Goal: Information Seeking & Learning: Find specific fact

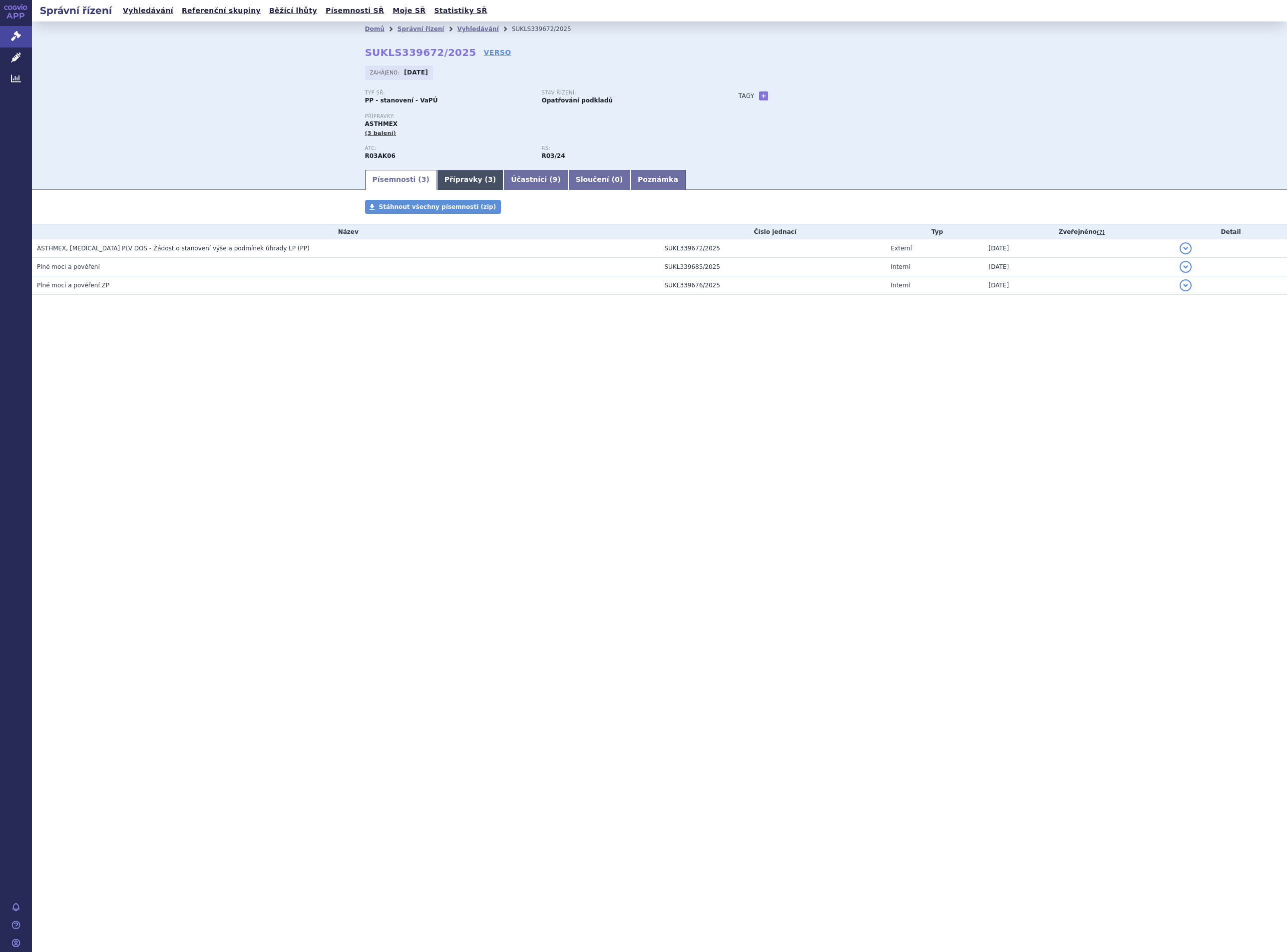
click at [453, 180] on link "Přípravky ( 3 )" at bounding box center [470, 179] width 66 height 20
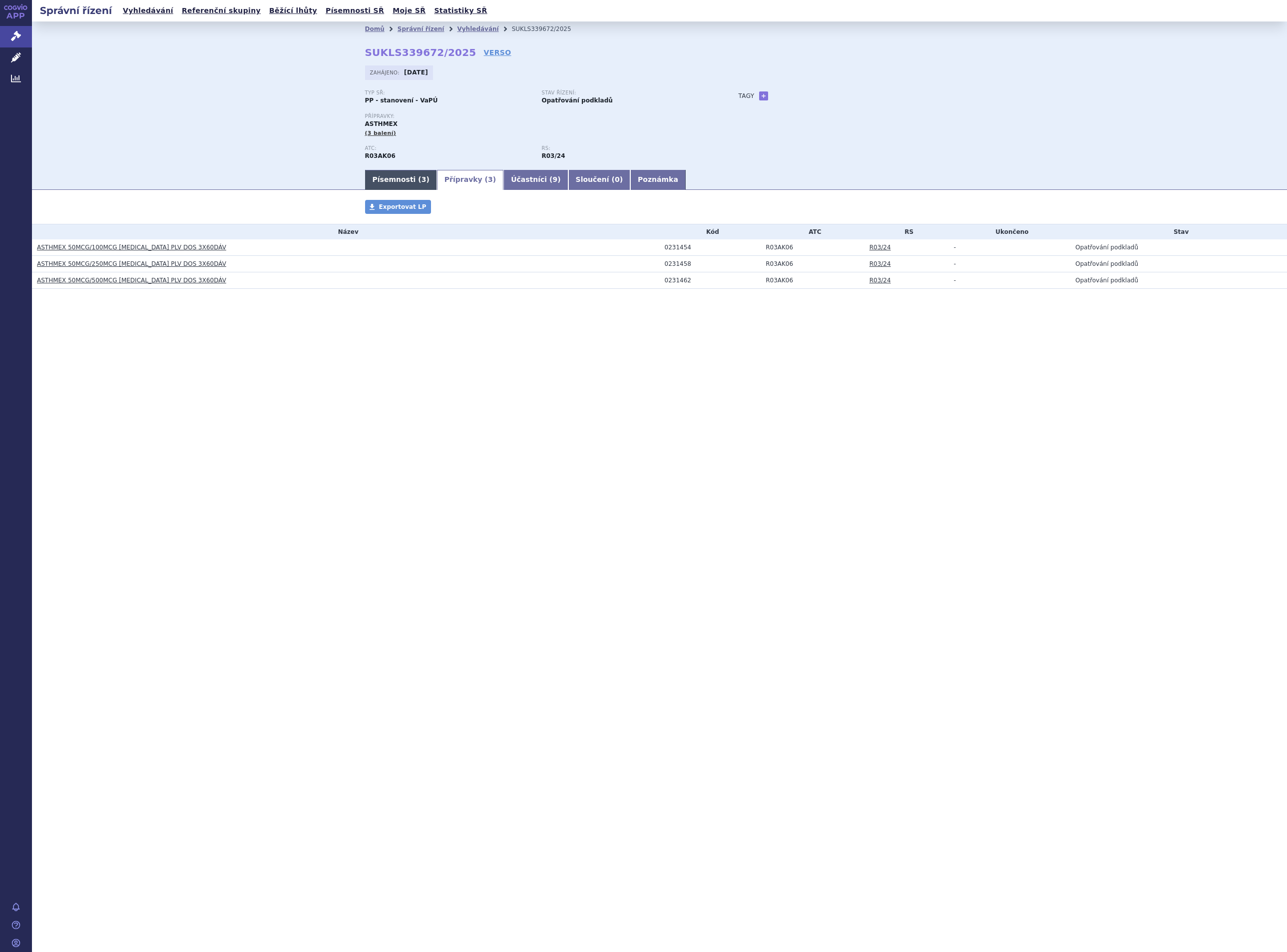
click at [385, 178] on link "Písemnosti ( 3 )" at bounding box center [401, 179] width 72 height 20
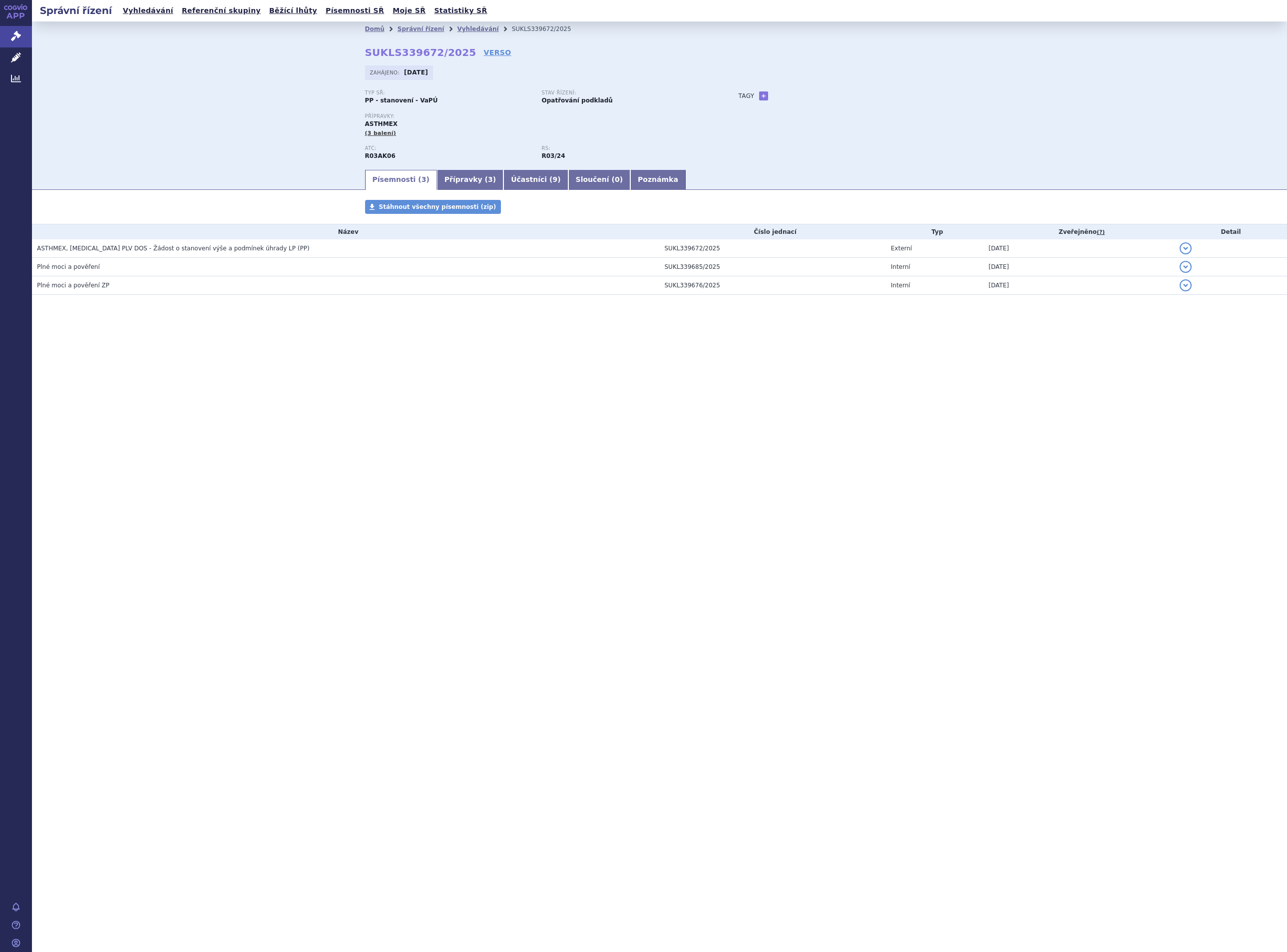
click at [850, 519] on div "Správní řízení Vyhledávání Referenční skupiny Běžící lhůty Písemnosti SŘ Moje S…" at bounding box center [659, 476] width 1255 height 952
drag, startPoint x: 457, startPoint y: 51, endPoint x: 359, endPoint y: 48, distance: 98.0
click at [359, 48] on div "Domů Správní řízení Vyhledávání SUKLS339672/2025 SUKLS339672/2025 VERSO Zahájen…" at bounding box center [659, 102] width 629 height 132
copy strong "SUKLS339672/2025"
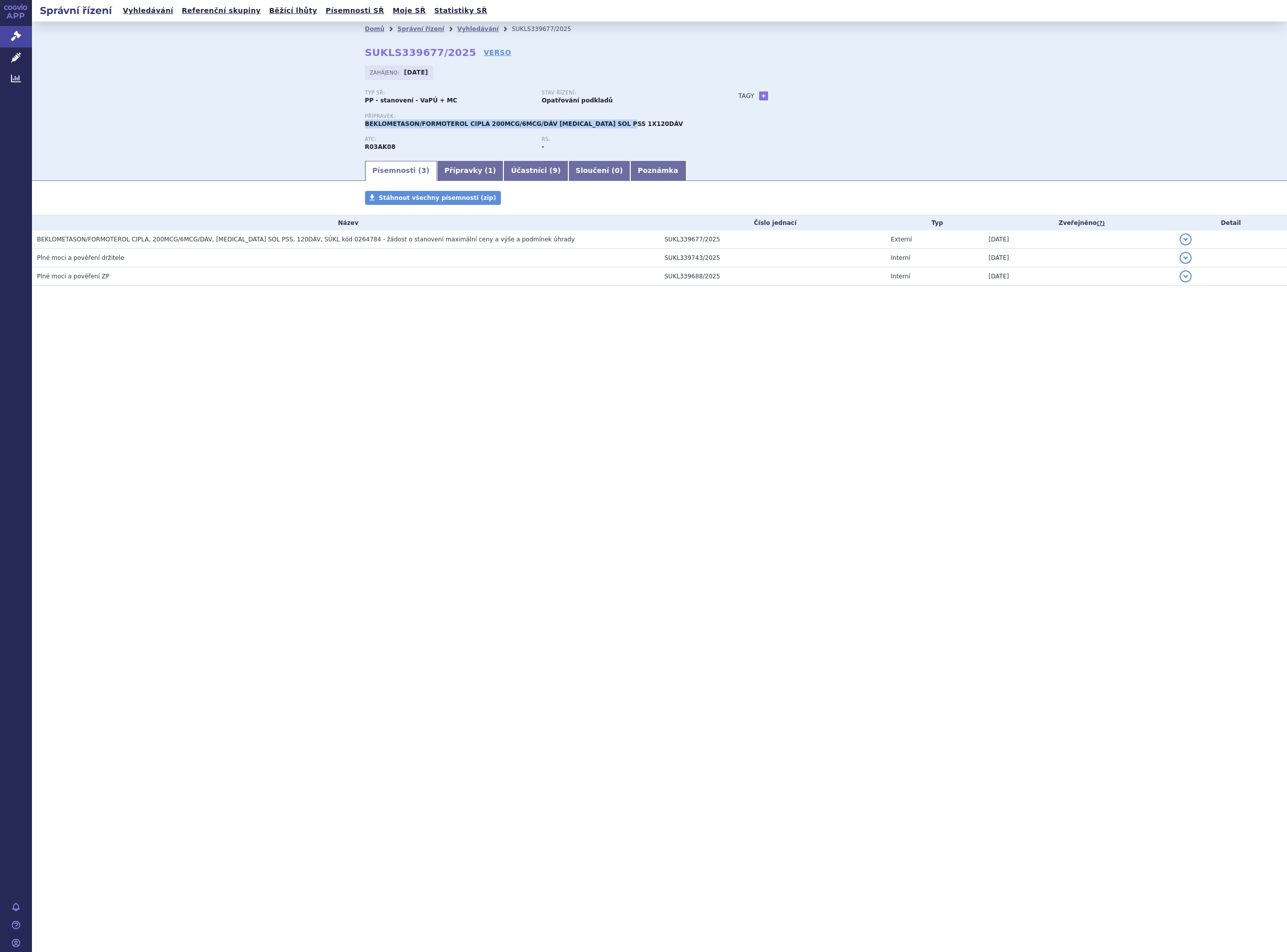
drag, startPoint x: 610, startPoint y: 120, endPoint x: 366, endPoint y: 131, distance: 244.2
click at [366, 131] on div "Přípravek: BEKLOMETASON/FORMOTEROL CIPLA 200MCG/6MCG/DÁV INH SOL PSS 1X120DÁV" at bounding box center [541, 125] width 354 height 23
click at [457, 29] on link "Vyhledávání" at bounding box center [477, 28] width 41 height 7
click at [460, 28] on link "Vyhledávání" at bounding box center [477, 28] width 41 height 7
click at [223, 468] on div "Správní řízení Vyhledávání Referenční skupiny Běžící lhůty Písemnosti SŘ Moje S…" at bounding box center [659, 476] width 1255 height 952
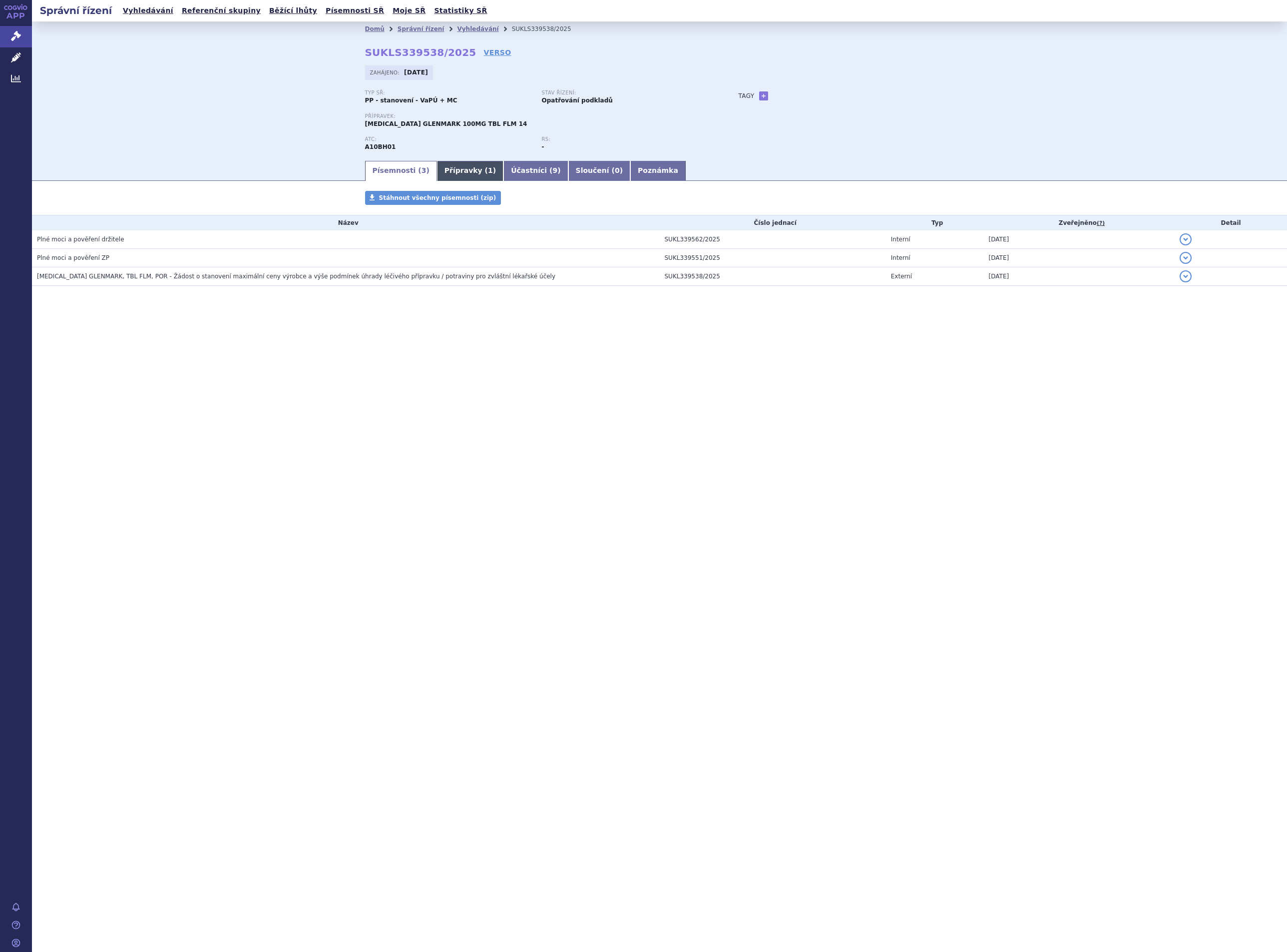
click at [457, 175] on link "Přípravky ( 1 )" at bounding box center [470, 171] width 66 height 20
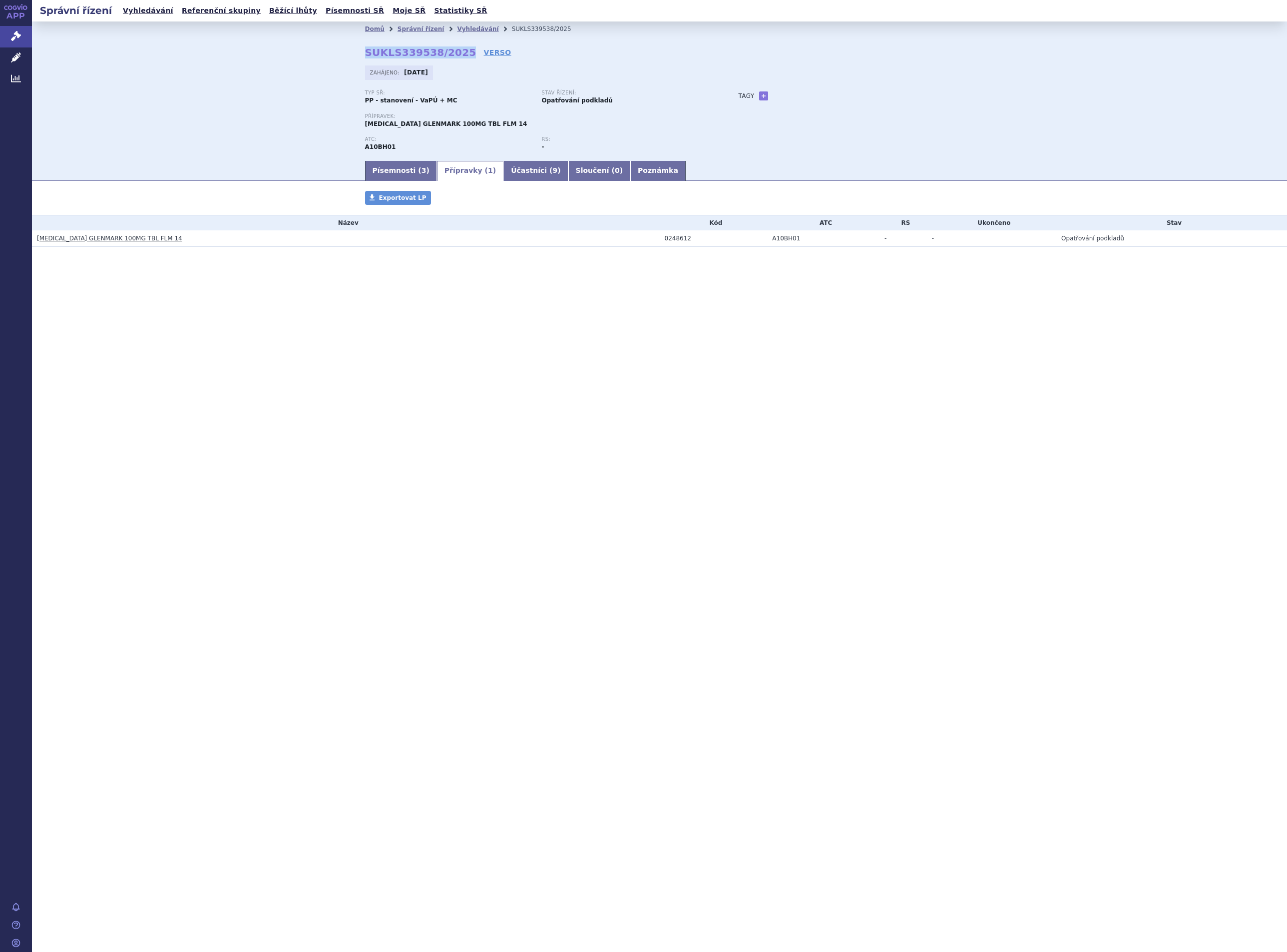
drag, startPoint x: 456, startPoint y: 50, endPoint x: 364, endPoint y: 55, distance: 92.1
click at [365, 55] on strong "SUKLS339538/2025" at bounding box center [421, 52] width 112 height 12
copy strong "SUKLS339538/2025"
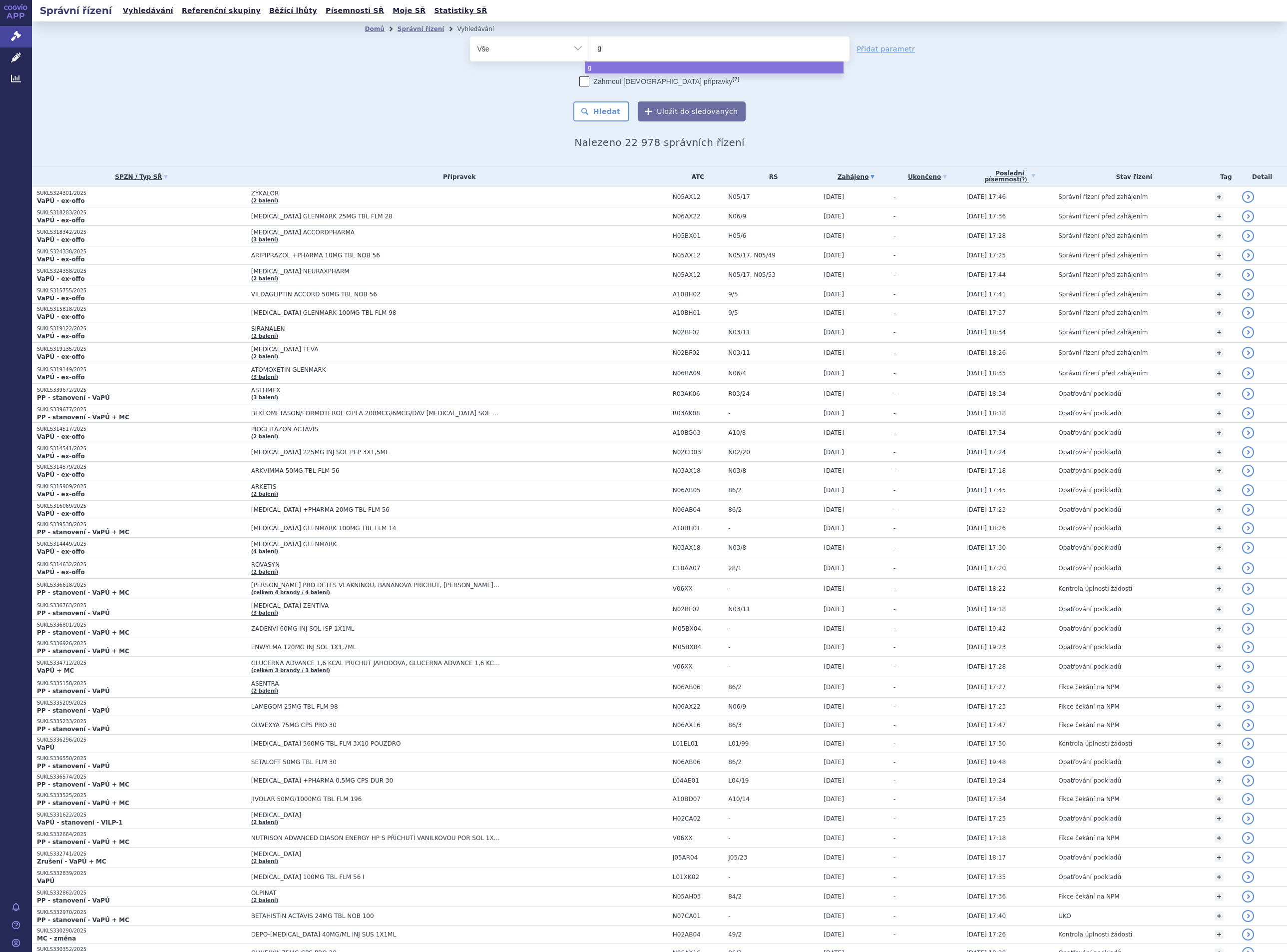
type input "gl"
type input "gle"
type input "glezi"
type input "glezis"
type input "glezisi"
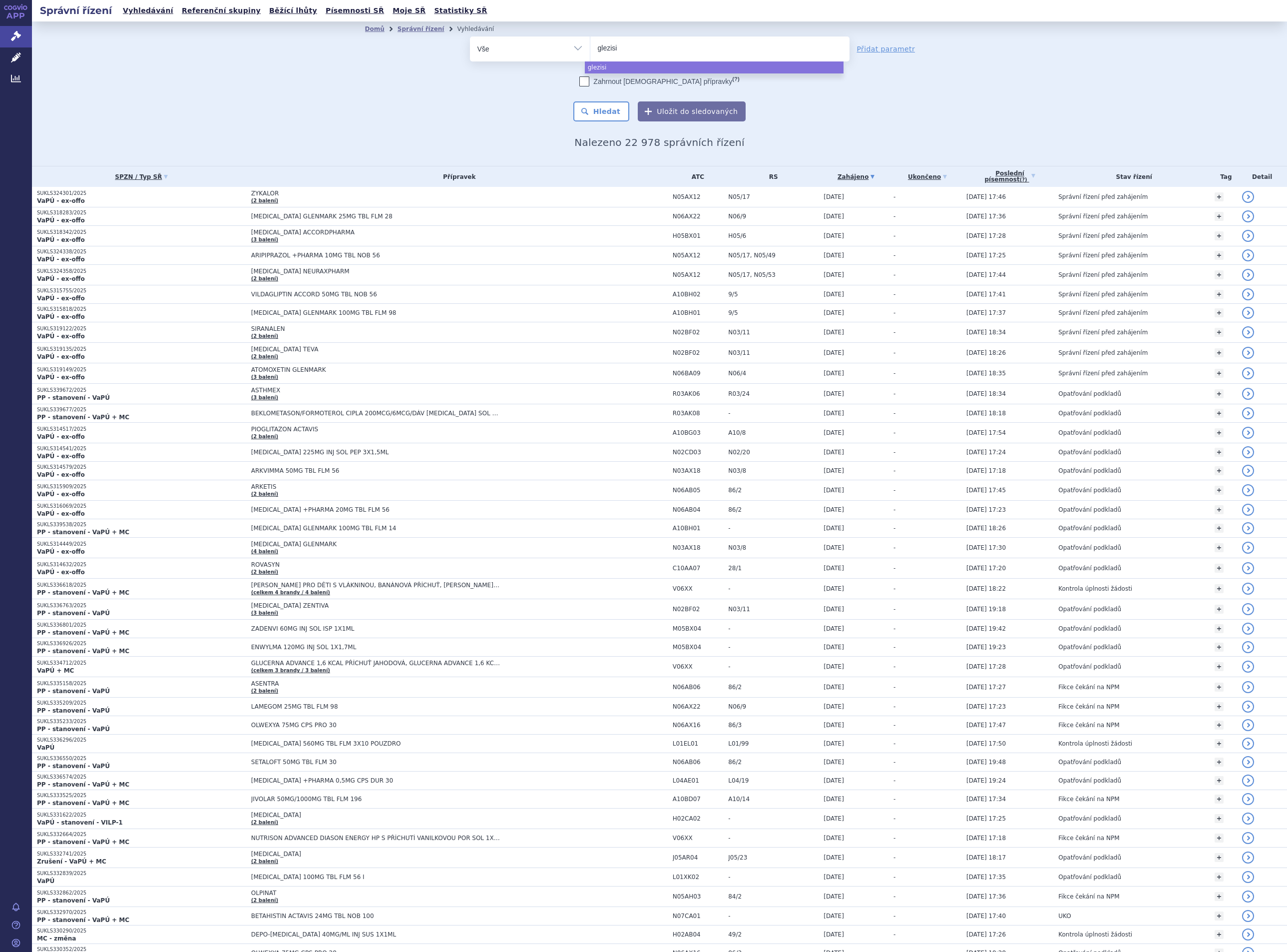
type input "glezisim"
select select "glezisim"
click at [599, 108] on button "Hledat" at bounding box center [601, 111] width 57 height 20
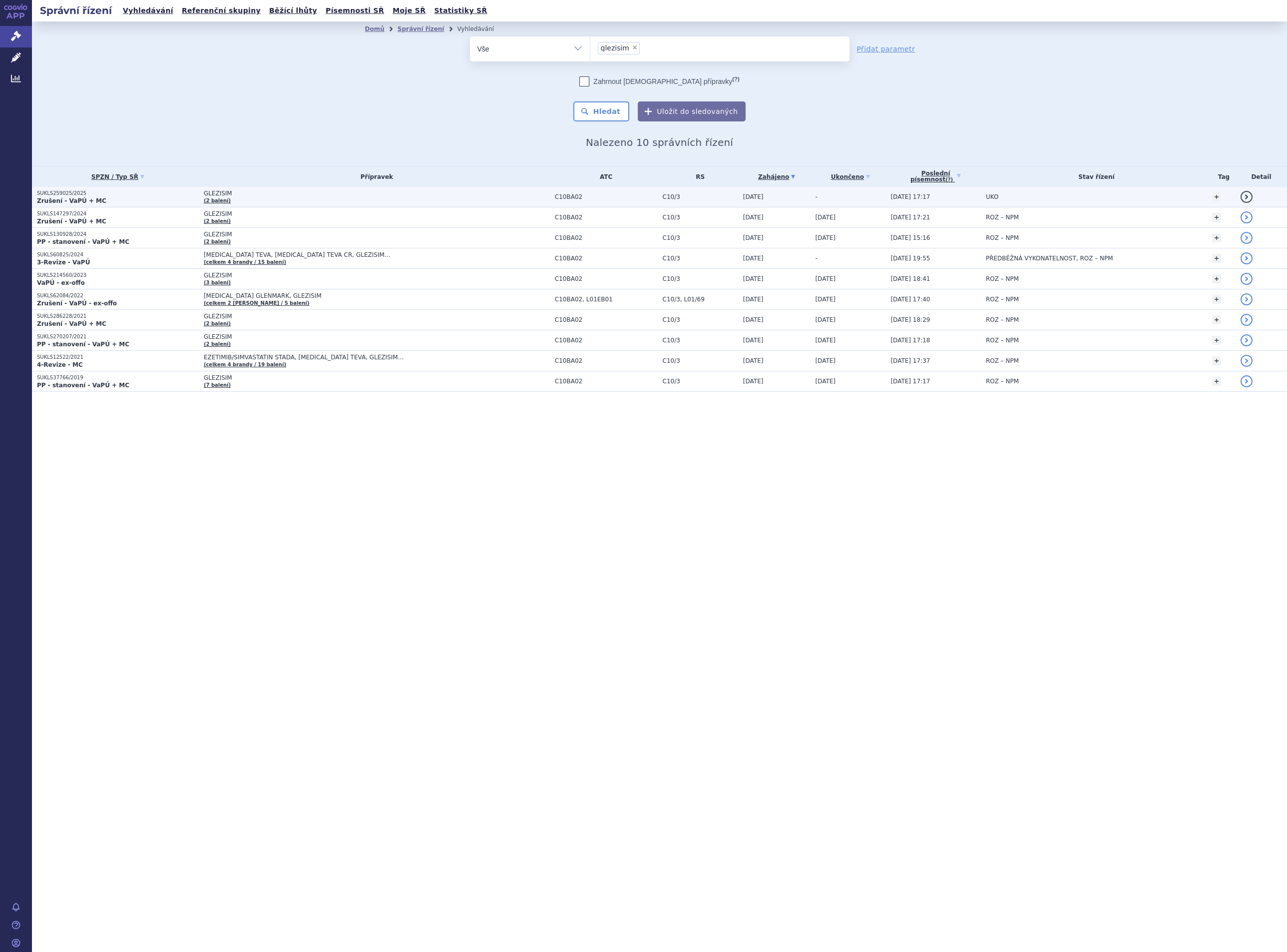
click at [334, 198] on td "GLEZISIM (2 balení)" at bounding box center [374, 197] width 351 height 20
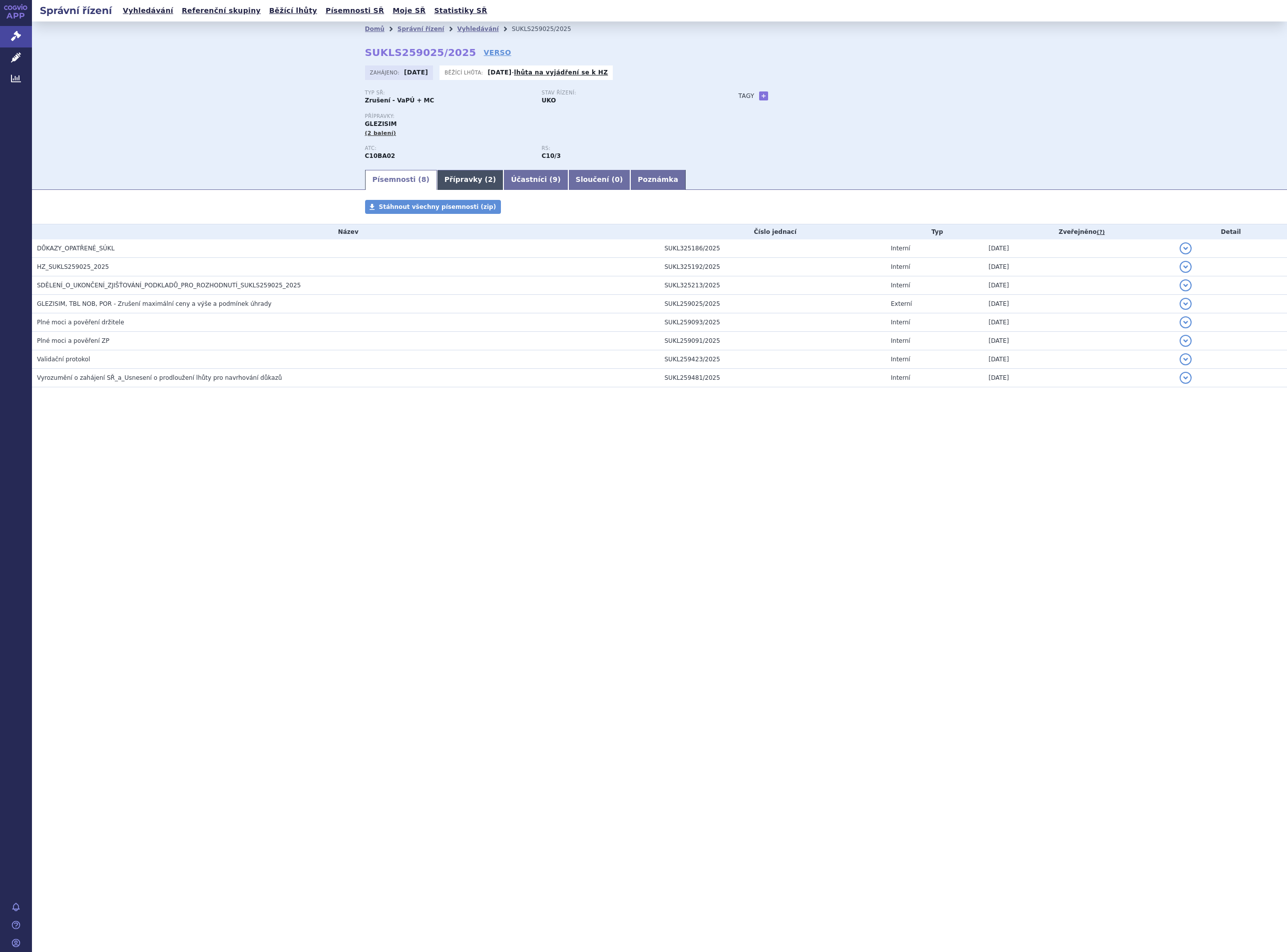
click at [447, 173] on link "Přípravky ( 2 )" at bounding box center [470, 179] width 66 height 20
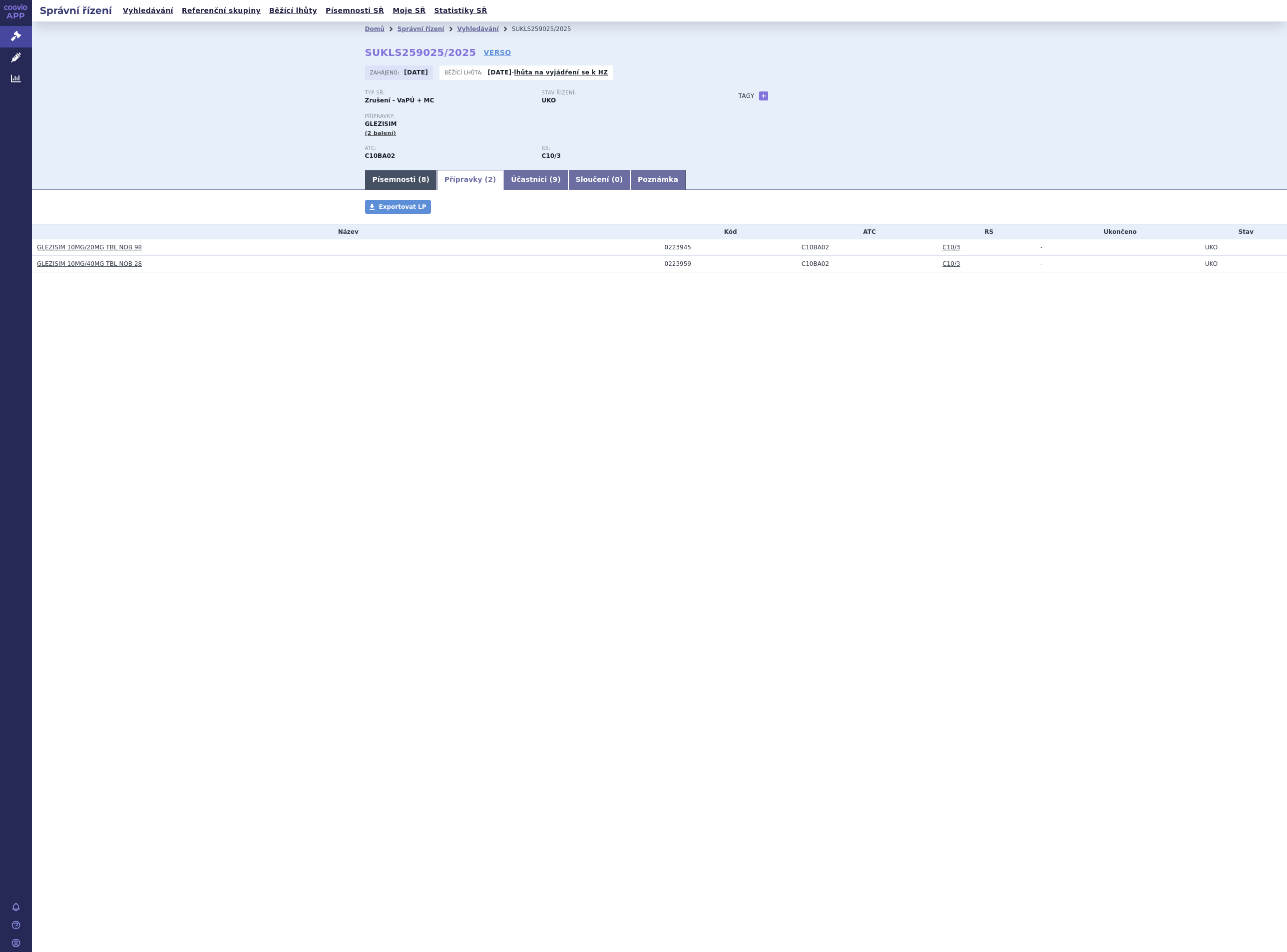
click at [400, 182] on link "Písemnosti ( 8 )" at bounding box center [401, 179] width 72 height 20
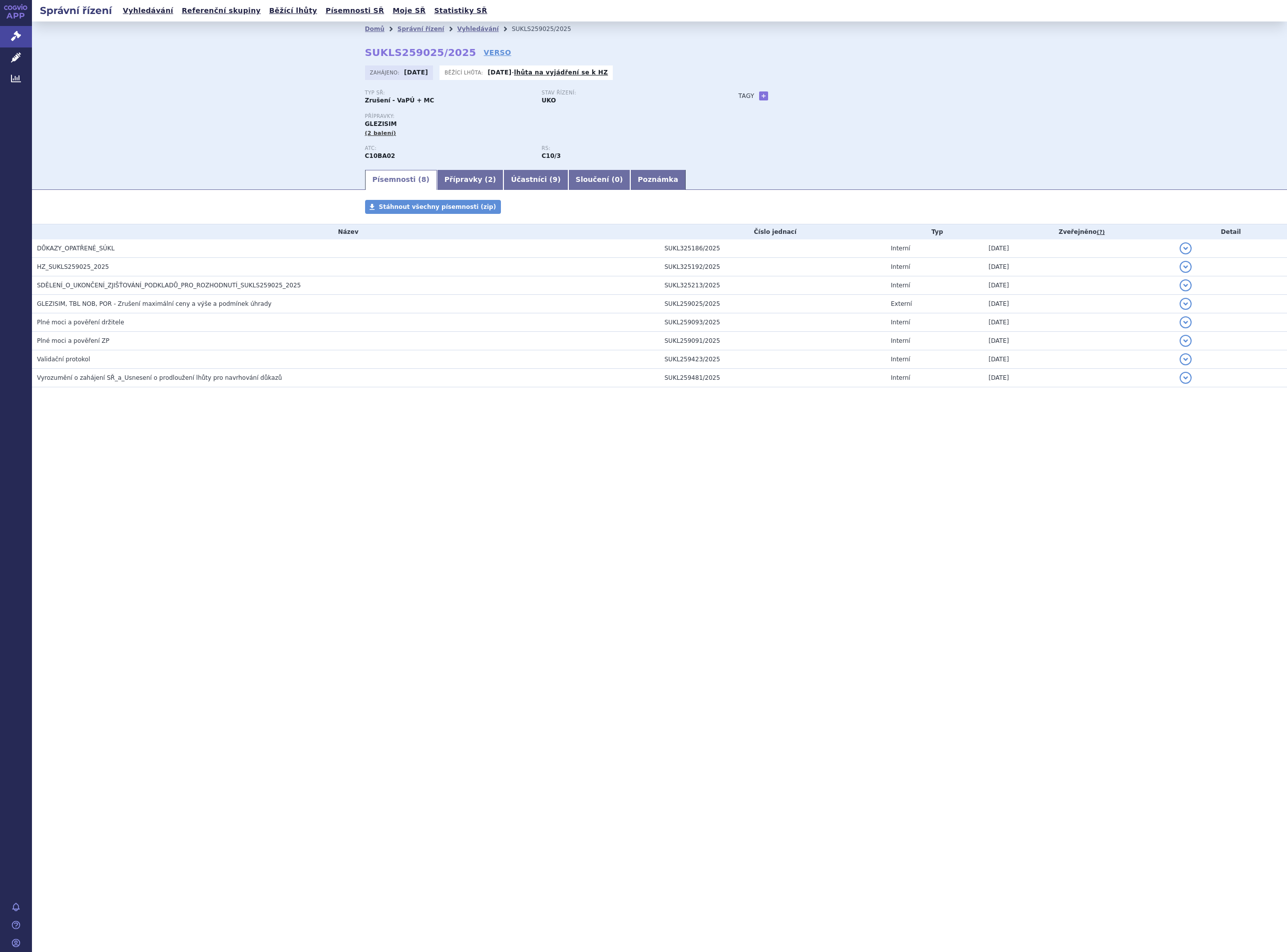
click at [696, 602] on div "Správní řízení Vyhledávání Referenční skupiny Běžící lhůty Písemnosti SŘ Moje S…" at bounding box center [659, 476] width 1255 height 952
click at [457, 27] on link "Vyhledávání" at bounding box center [477, 28] width 41 height 7
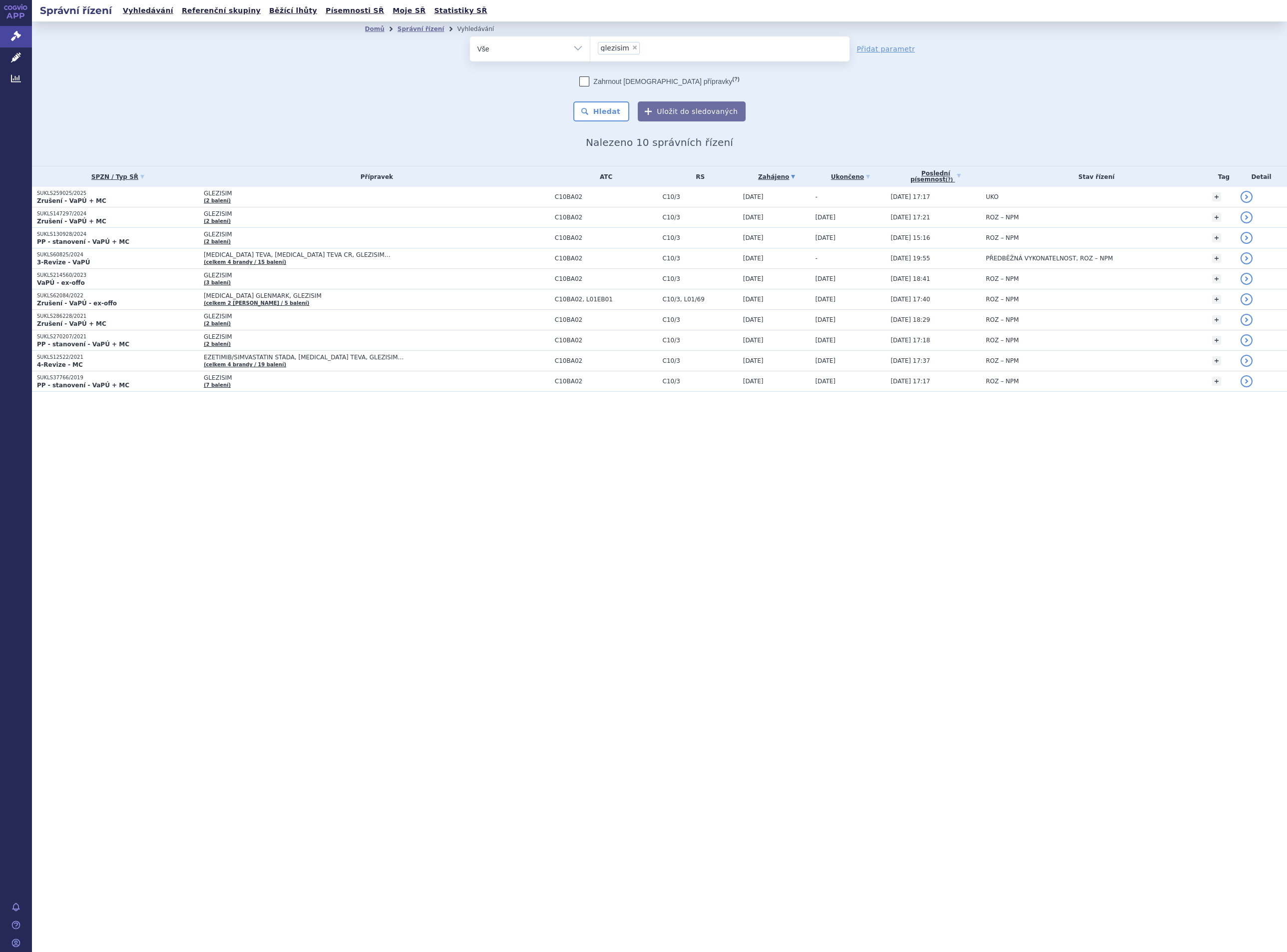
click at [632, 47] on span "×" at bounding box center [635, 47] width 6 height 6
click at [591, 47] on select "glezisim" at bounding box center [590, 48] width 1 height 25
select select
type input "A10BD07"
select select "A10BD07"
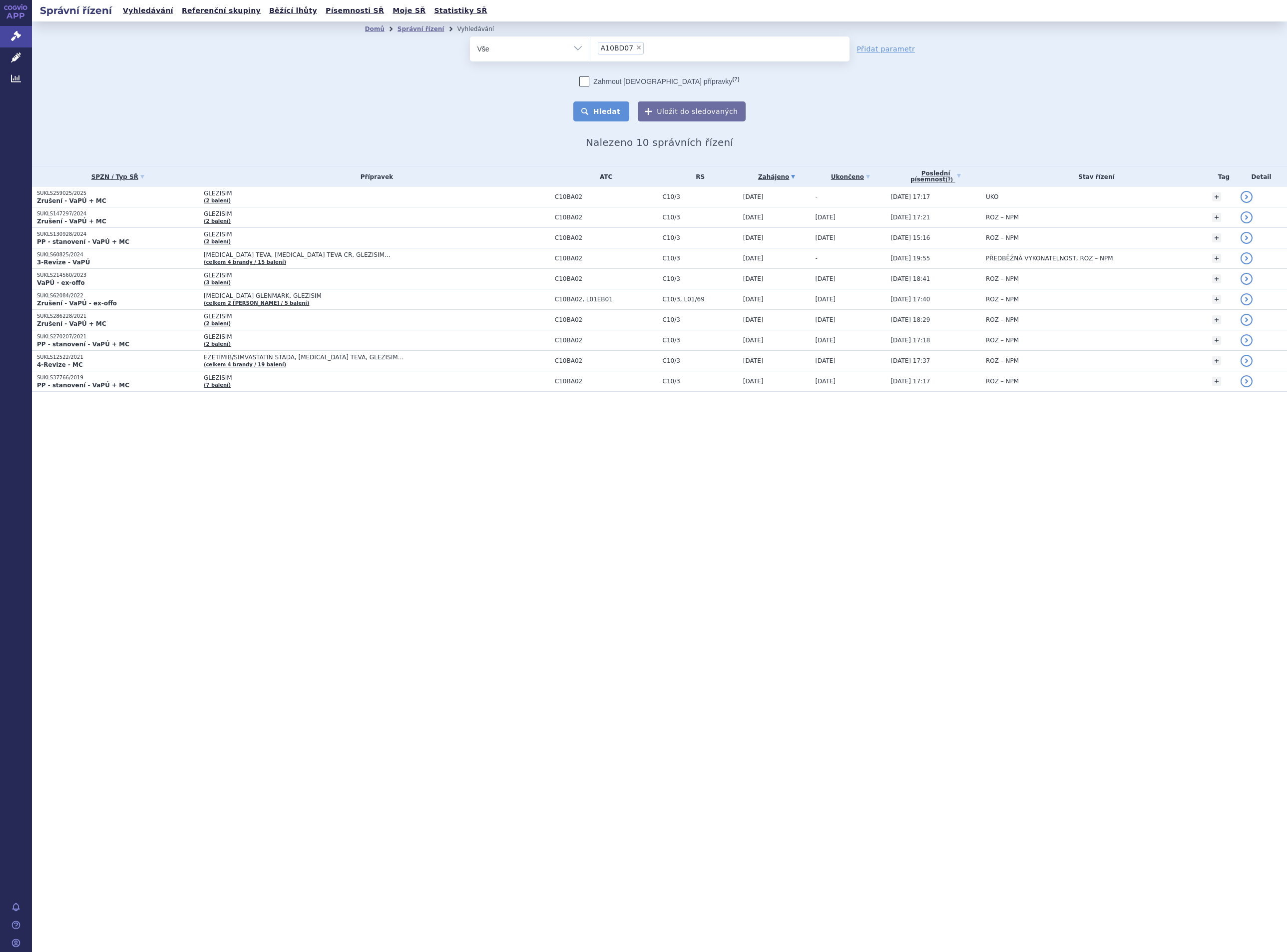
click at [611, 111] on button "Hledat" at bounding box center [601, 111] width 57 height 20
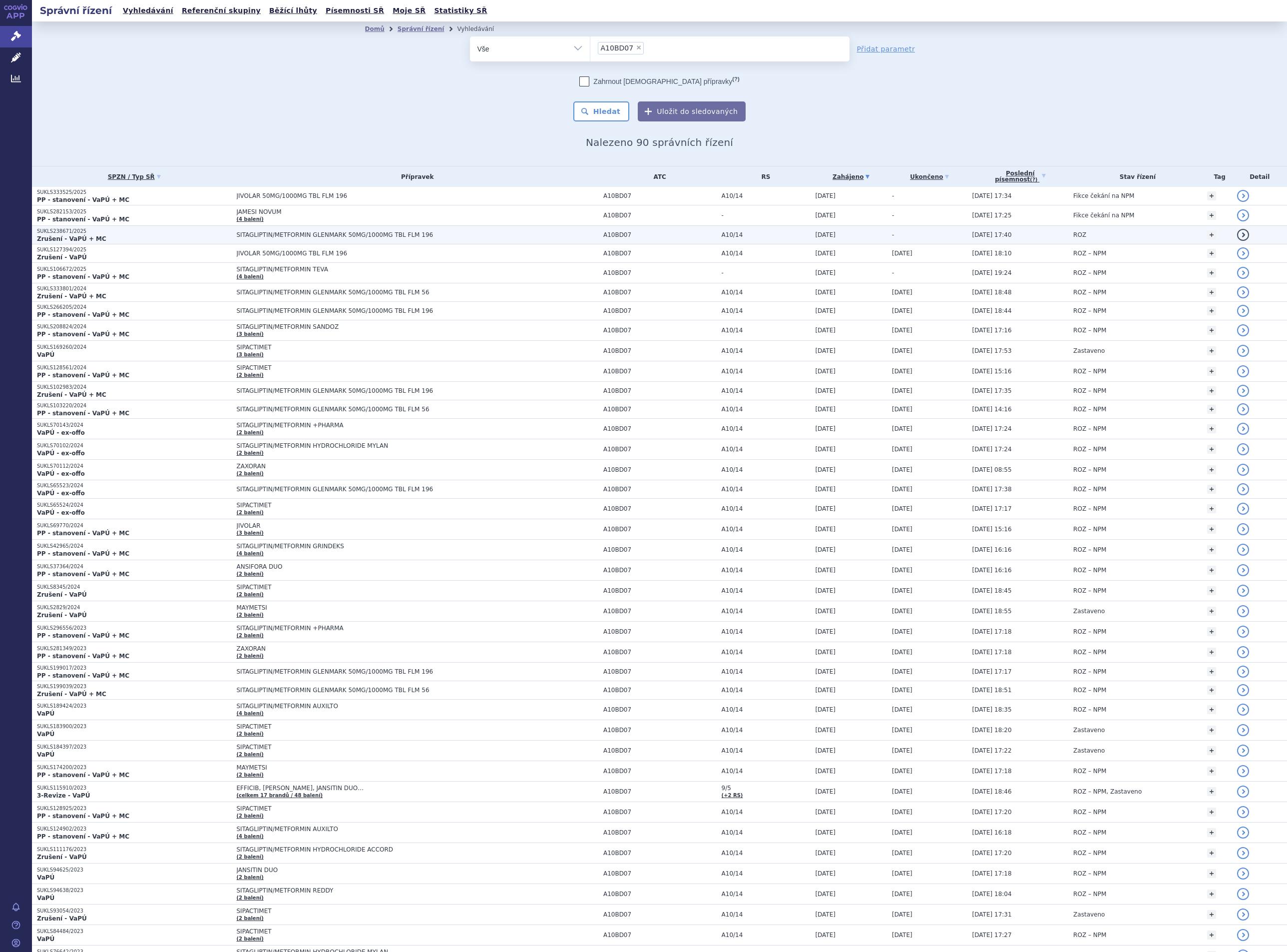
click at [272, 237] on span "SITAGLIPTIN/METFORMIN GLENMARK 50MG/1000MG TBL FLM 196" at bounding box center [361, 234] width 250 height 7
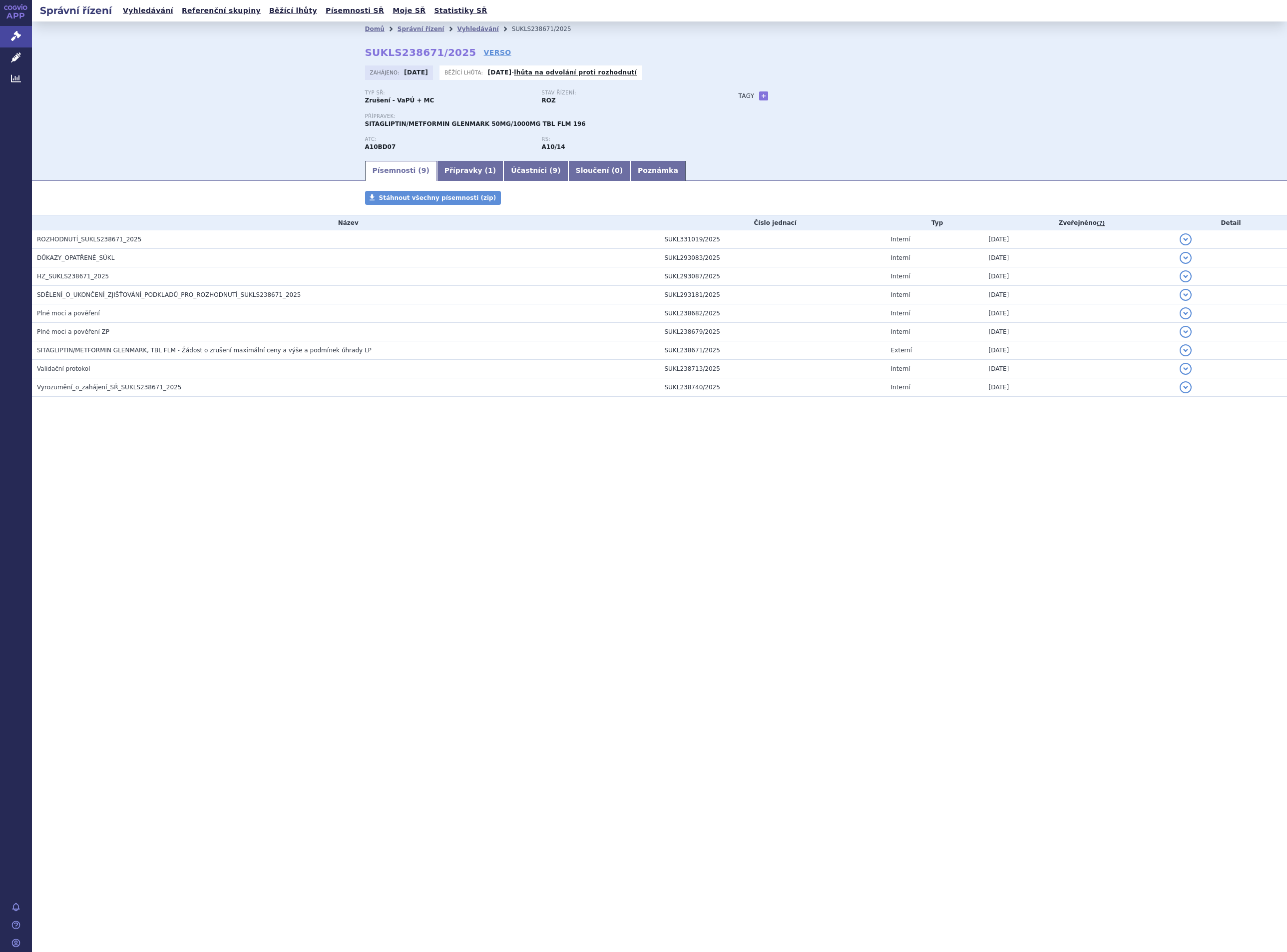
click at [600, 864] on div "Správní řízení Vyhledávání Referenční skupiny Běžící lhůty Písemnosti SŘ Moje S…" at bounding box center [659, 476] width 1255 height 952
click at [301, 58] on div "Domů Správní řízení Vyhledávání SUKLS238671/2025 SUKLS238671/2025 VERSO [GEOGRA…" at bounding box center [659, 90] width 1255 height 138
drag, startPoint x: 458, startPoint y: 51, endPoint x: 363, endPoint y: 54, distance: 95.0
click at [363, 54] on div "Domů Správní řízení Vyhledávání SUKLS238671/2025 SUKLS238671/2025 VERSO [GEOGRA…" at bounding box center [659, 98] width 629 height 123
copy strong "SUKLS238671/2025"
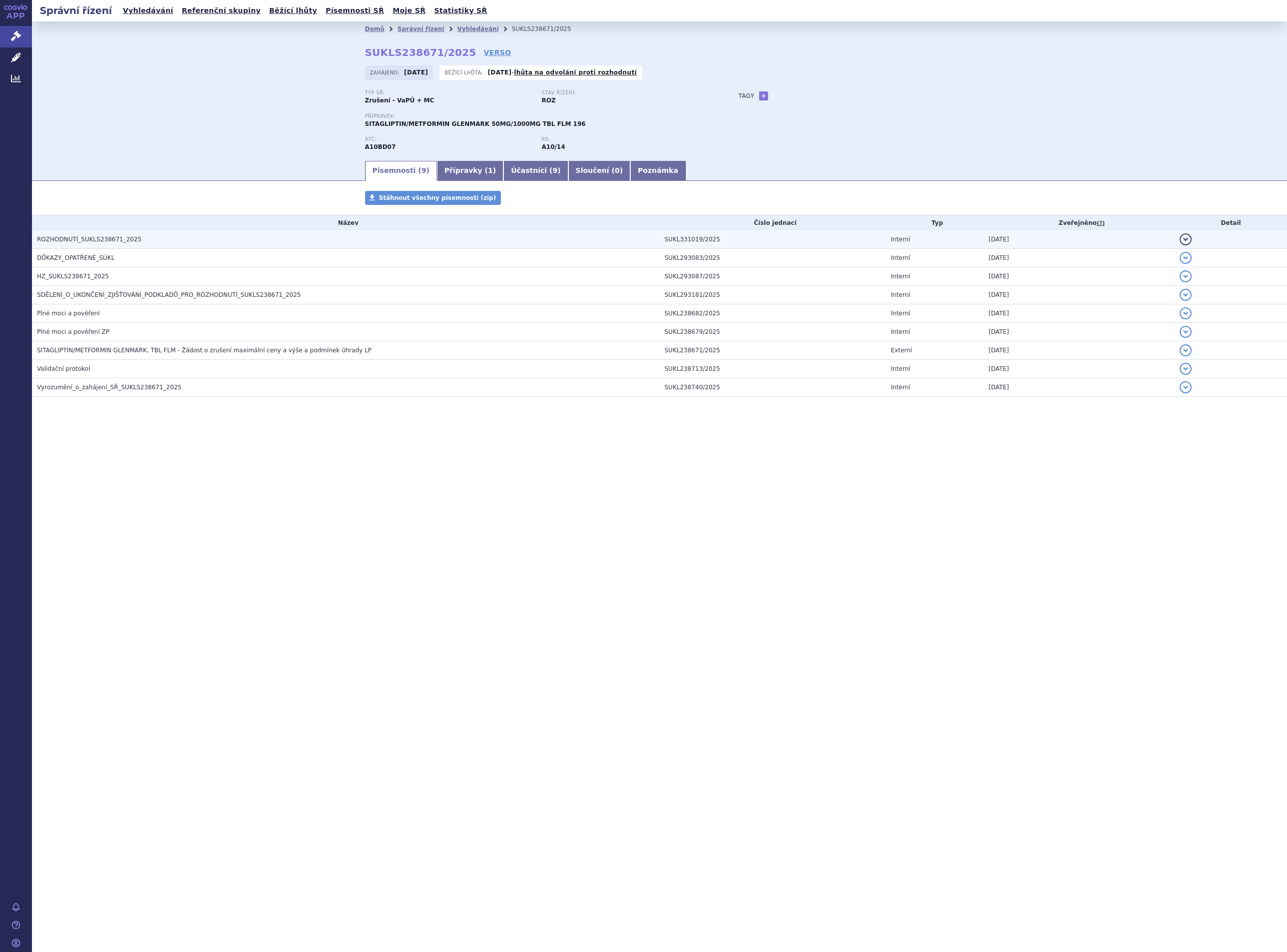
click at [123, 238] on span "ROZHODNUTÍ_SUKLS238671_2025" at bounding box center [89, 239] width 104 height 7
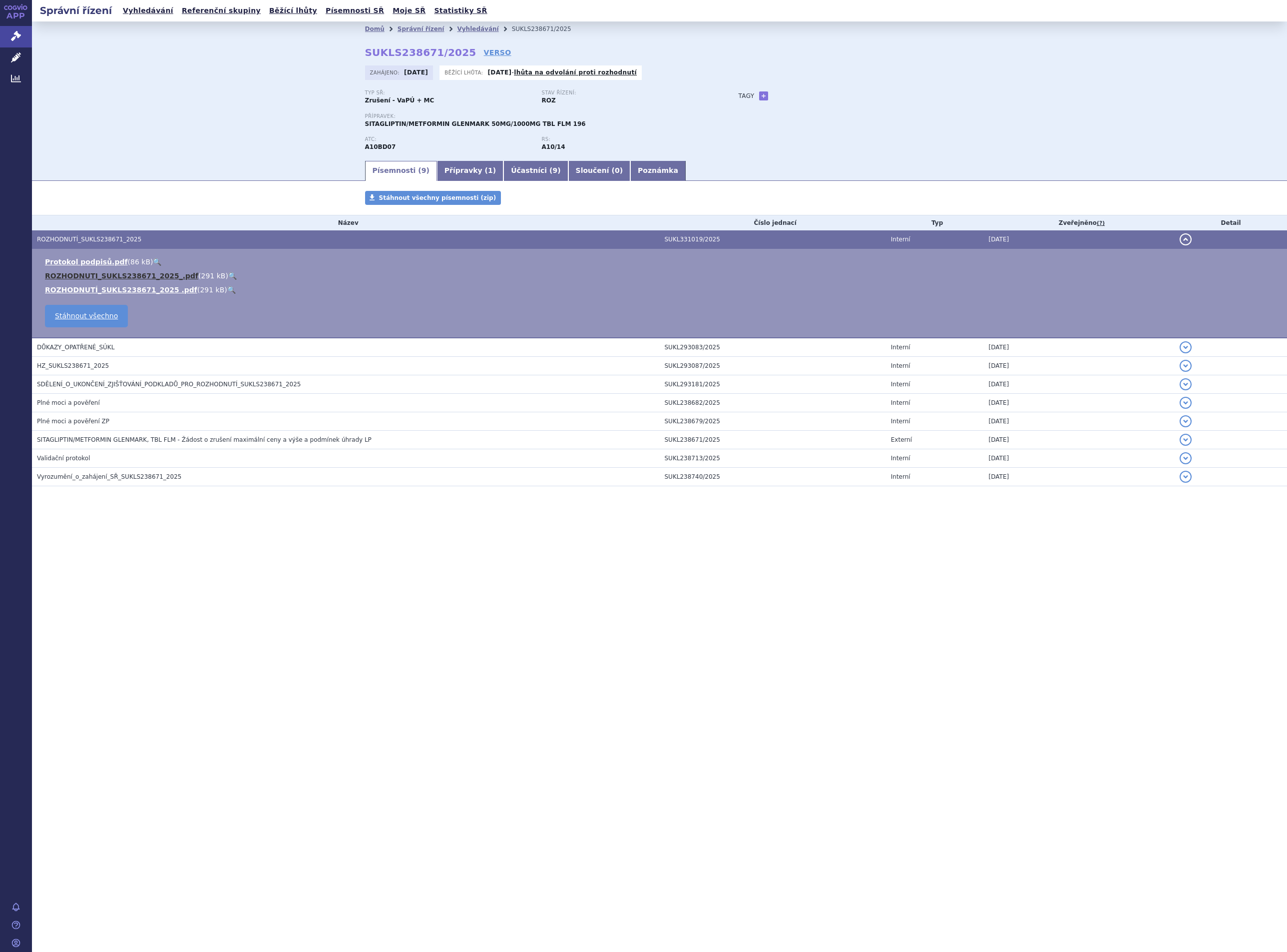
click at [103, 274] on link "ROZHODNUTI_SUKLS238671_2025_.pdf" at bounding box center [121, 276] width 153 height 8
